Goal: Task Accomplishment & Management: Manage account settings

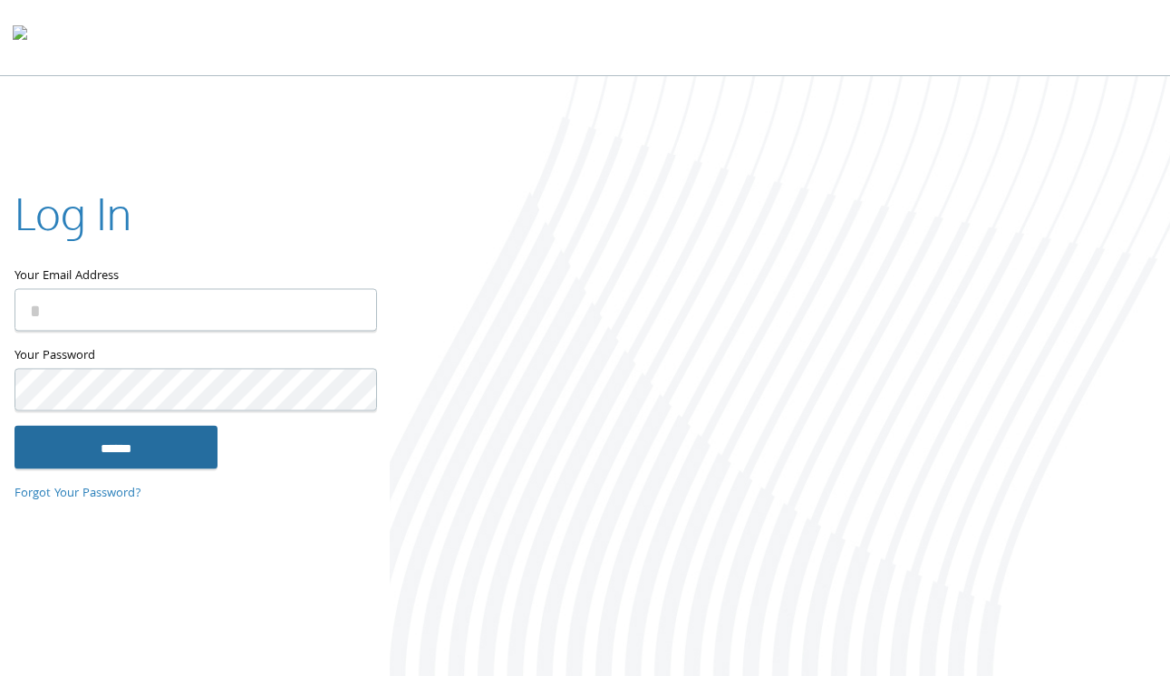
type input "**********"
click at [115, 443] on input "******" at bounding box center [116, 448] width 203 height 44
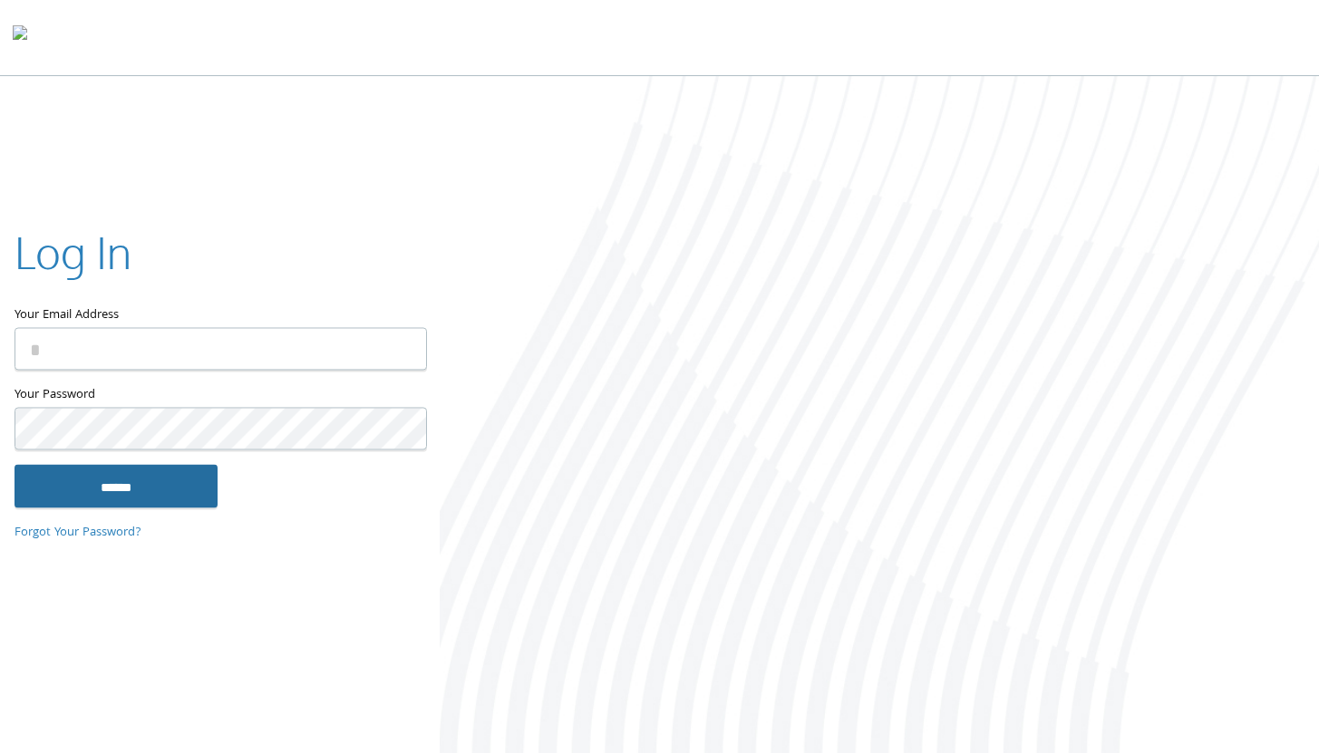
type input "**********"
click at [136, 489] on input "******" at bounding box center [116, 486] width 203 height 44
